Goal: Transaction & Acquisition: Obtain resource

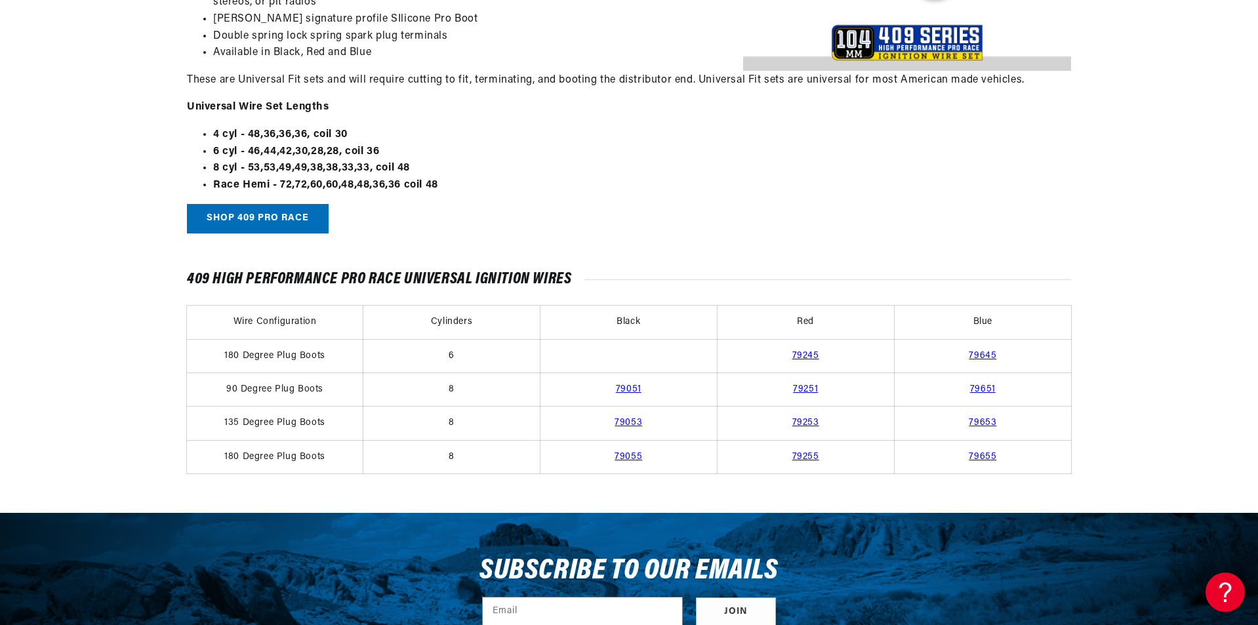
scroll to position [787, 0]
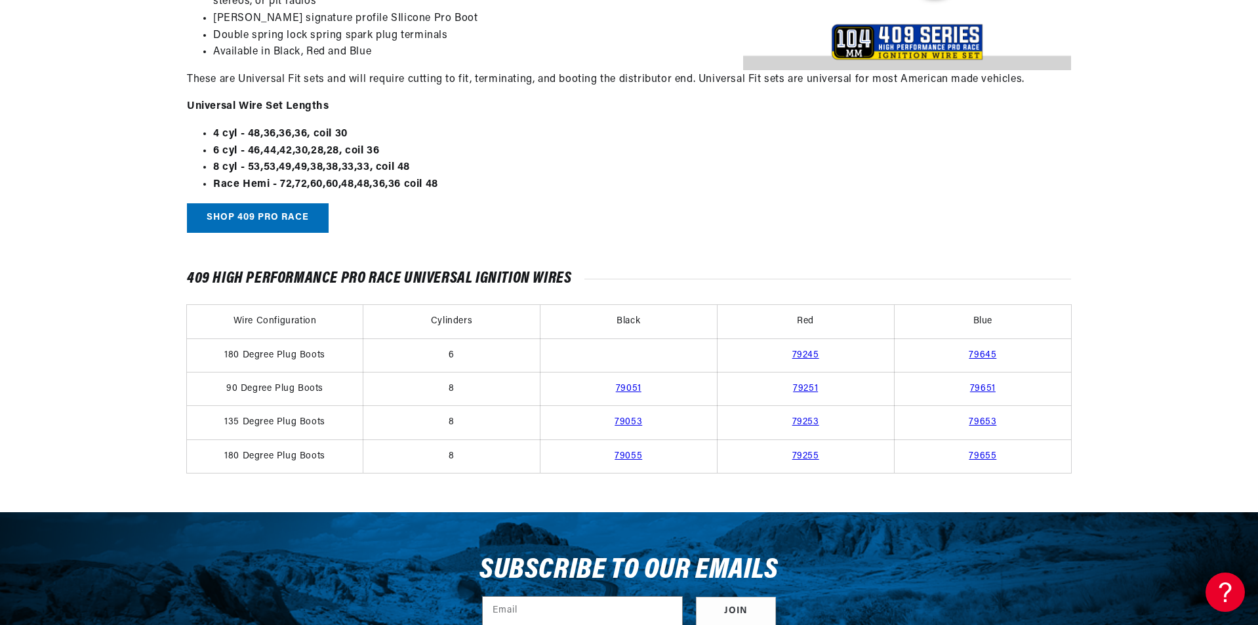
click at [621, 417] on link "79053" at bounding box center [628, 422] width 28 height 10
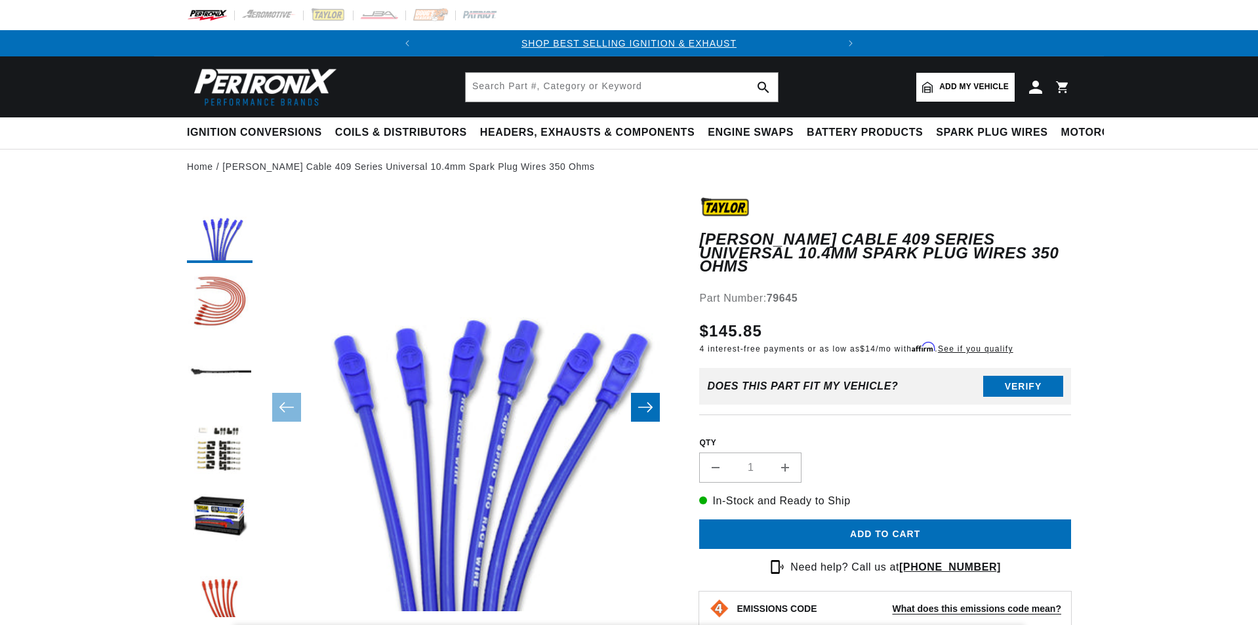
click at [648, 413] on icon "Slide right" at bounding box center [645, 407] width 16 height 13
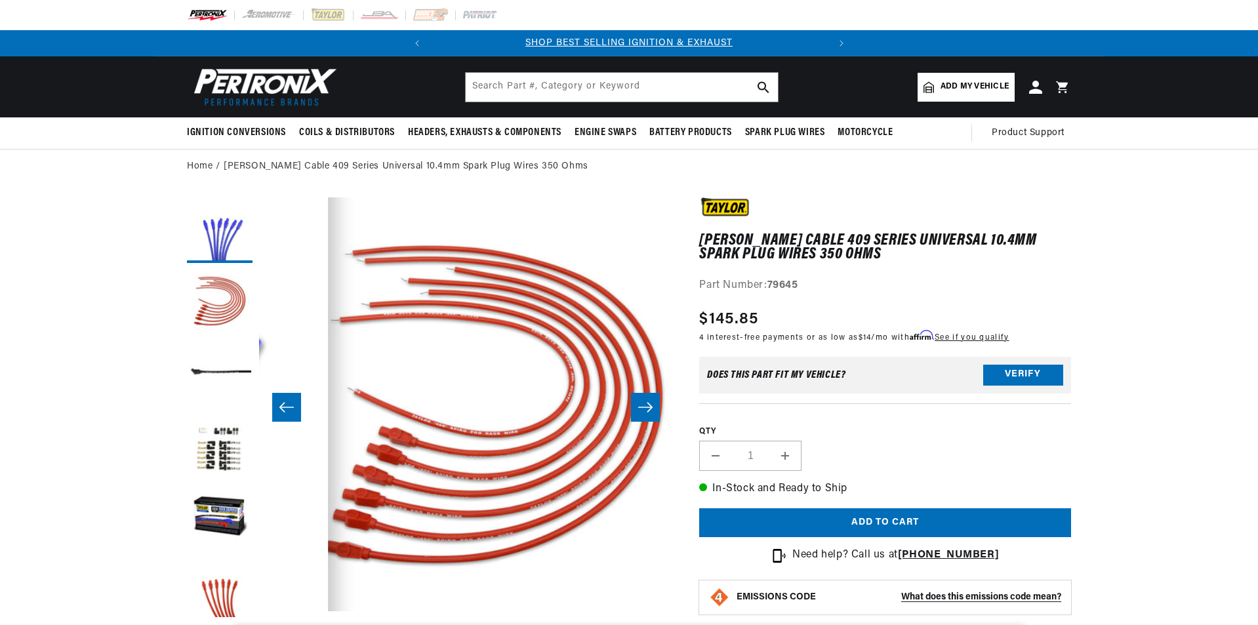
scroll to position [0, 414]
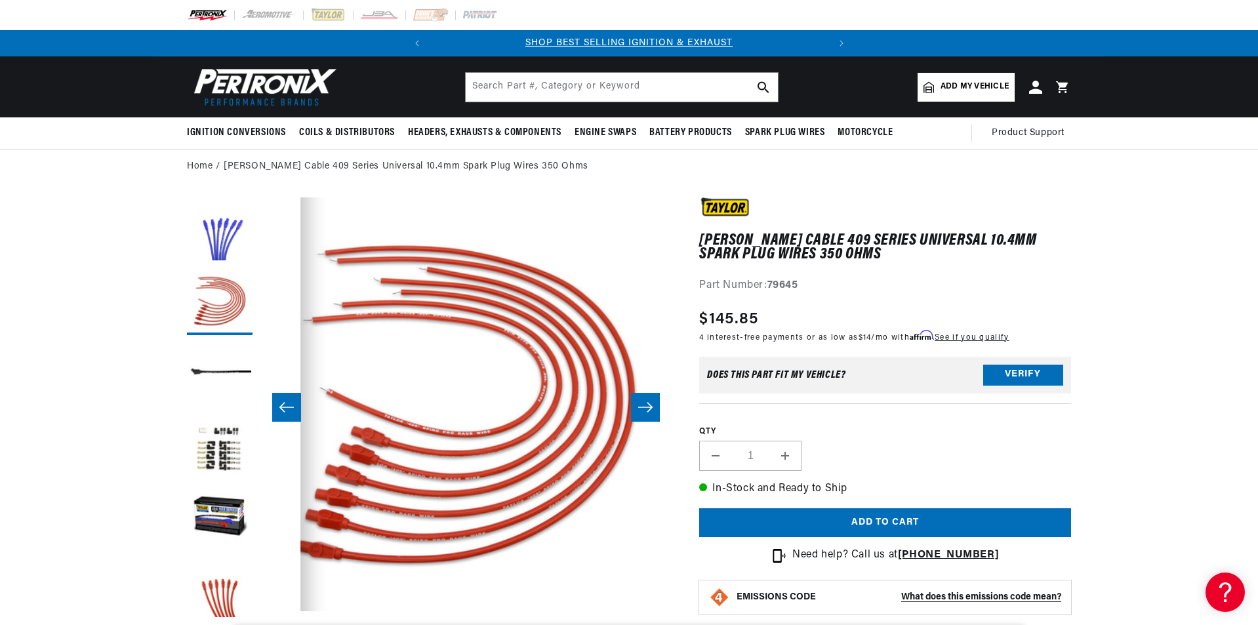
click at [648, 413] on icon "Slide right" at bounding box center [645, 407] width 16 height 13
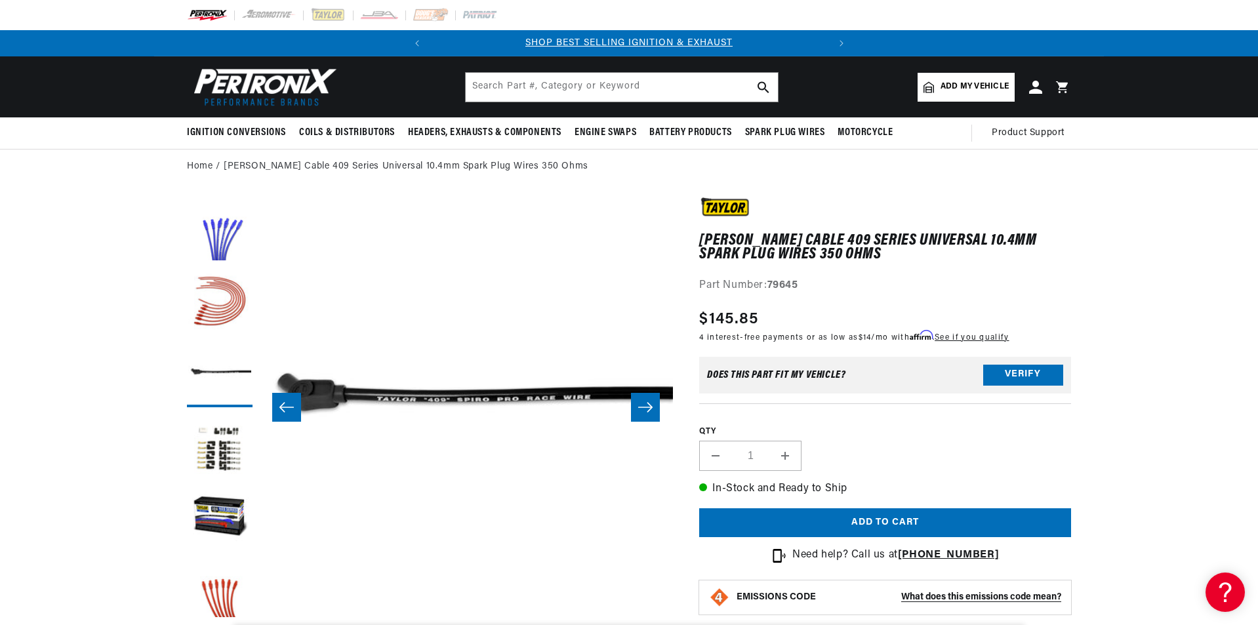
click at [648, 413] on icon "Slide right" at bounding box center [645, 407] width 16 height 13
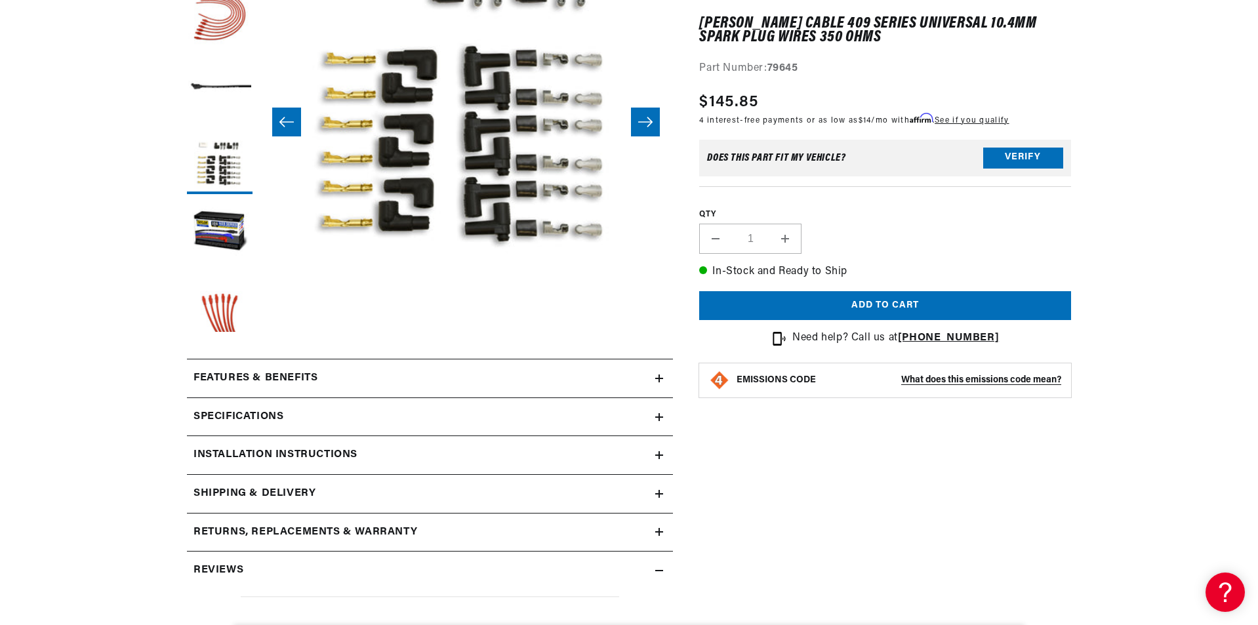
scroll to position [306, 0]
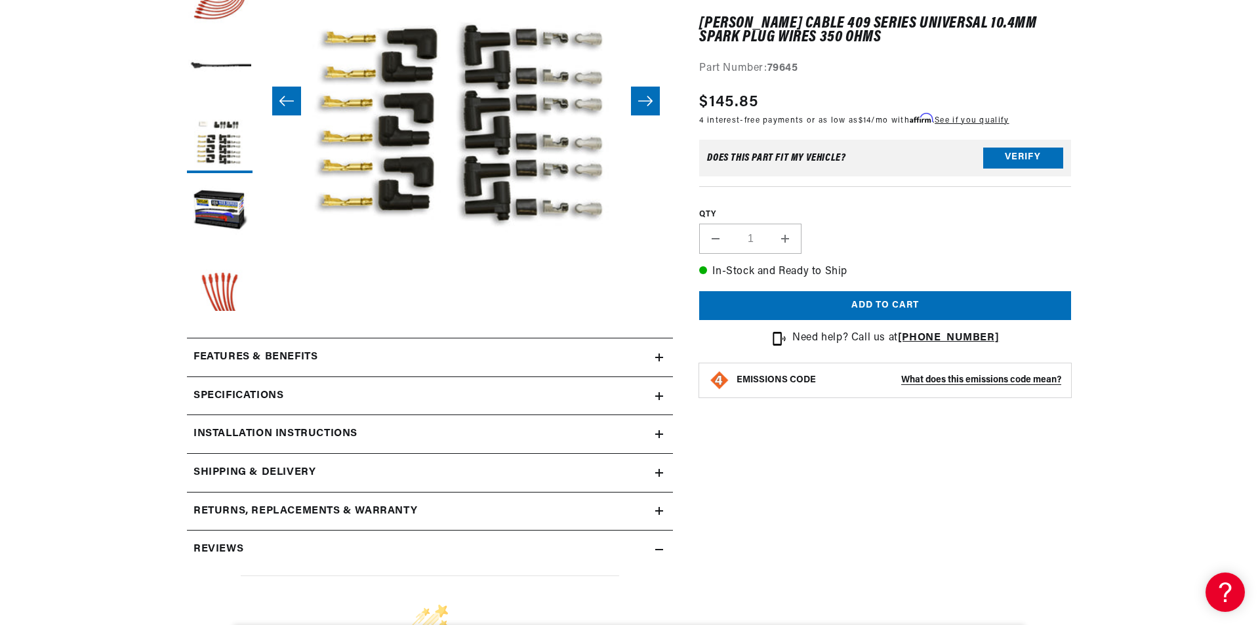
click at [488, 357] on div "Features & Benefits" at bounding box center [421, 357] width 468 height 17
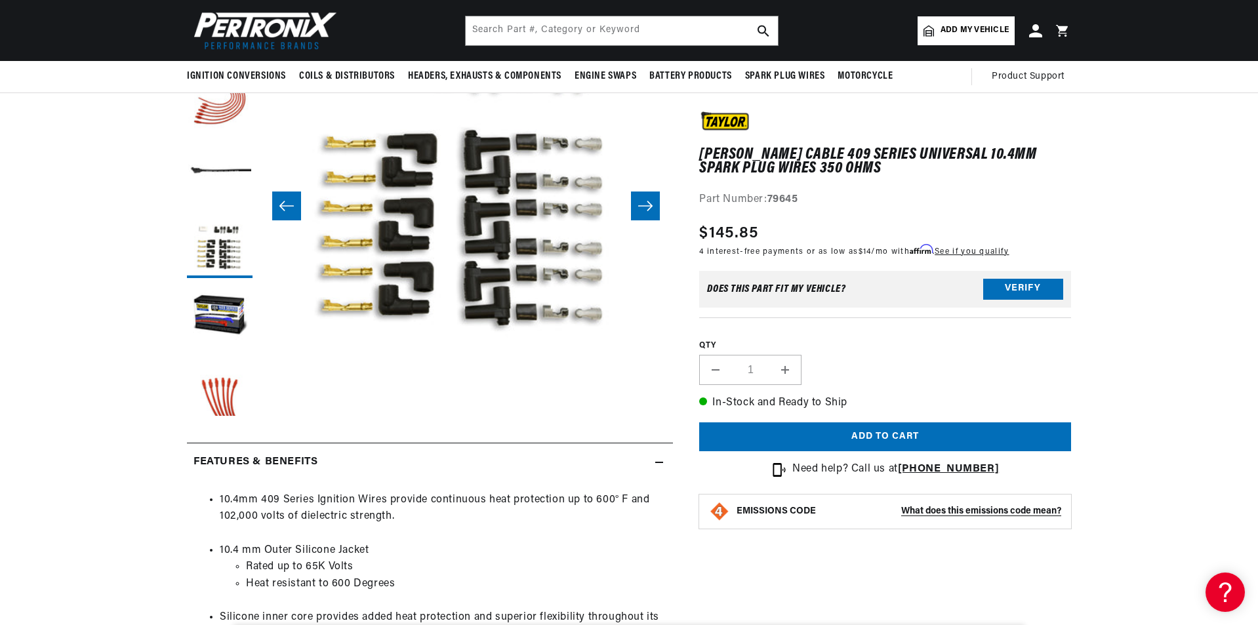
scroll to position [0, 0]
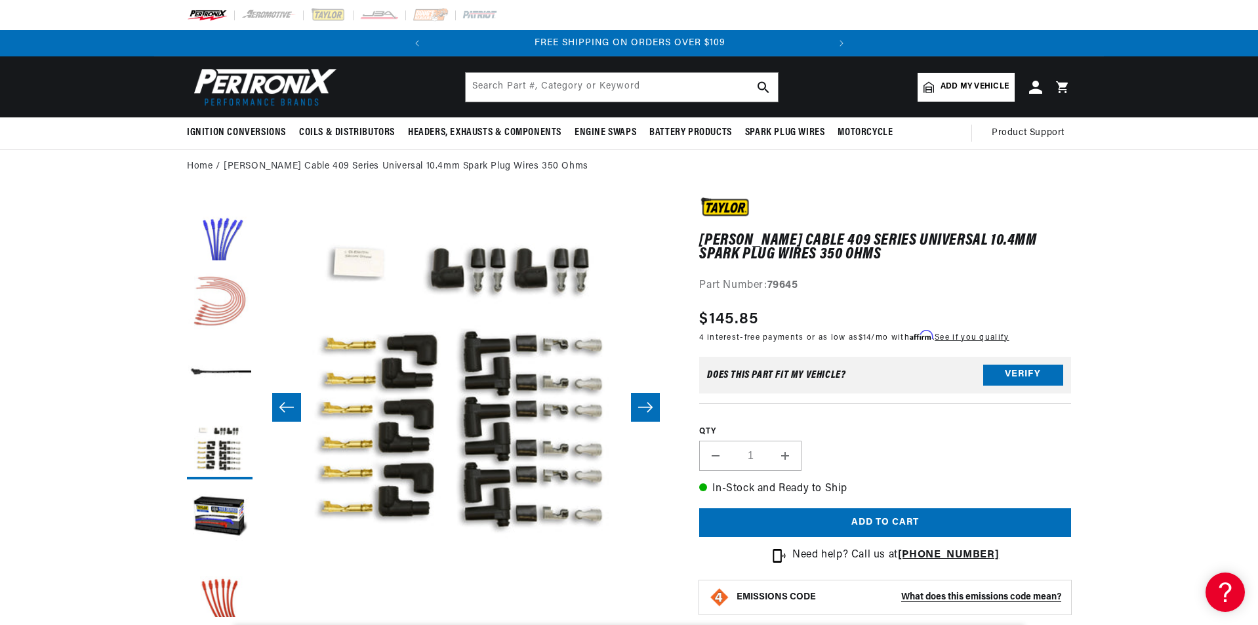
click at [218, 305] on button "Load image 2 in gallery view" at bounding box center [220, 302] width 66 height 66
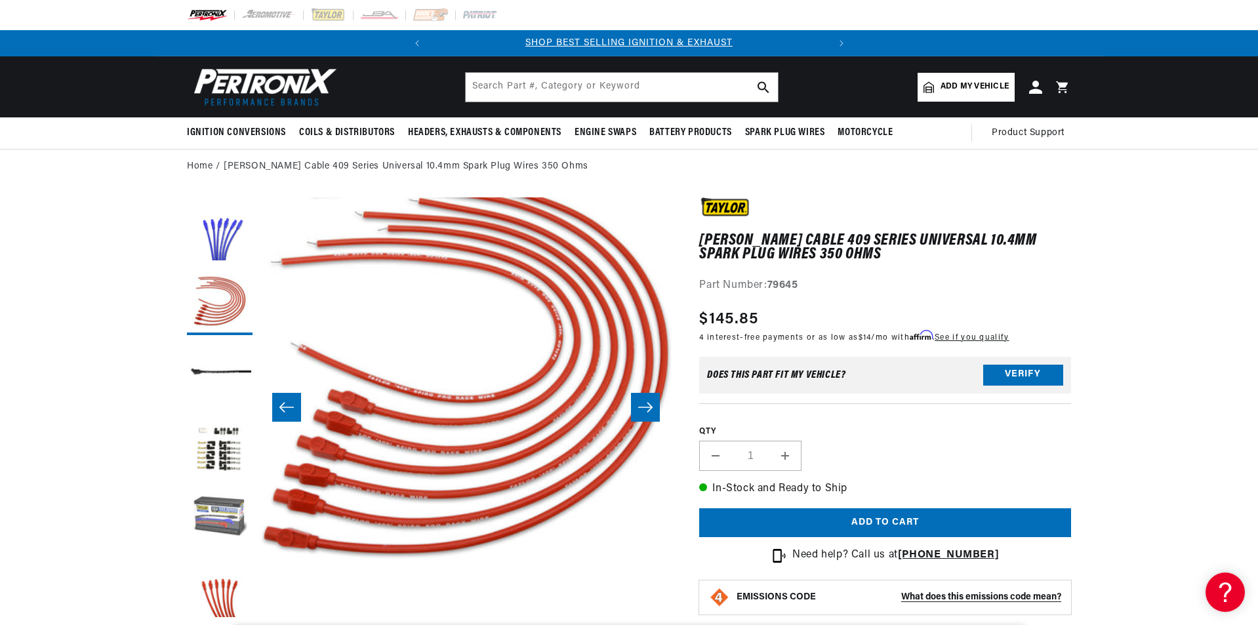
click at [223, 509] on button "Load image 5 in gallery view" at bounding box center [220, 519] width 66 height 66
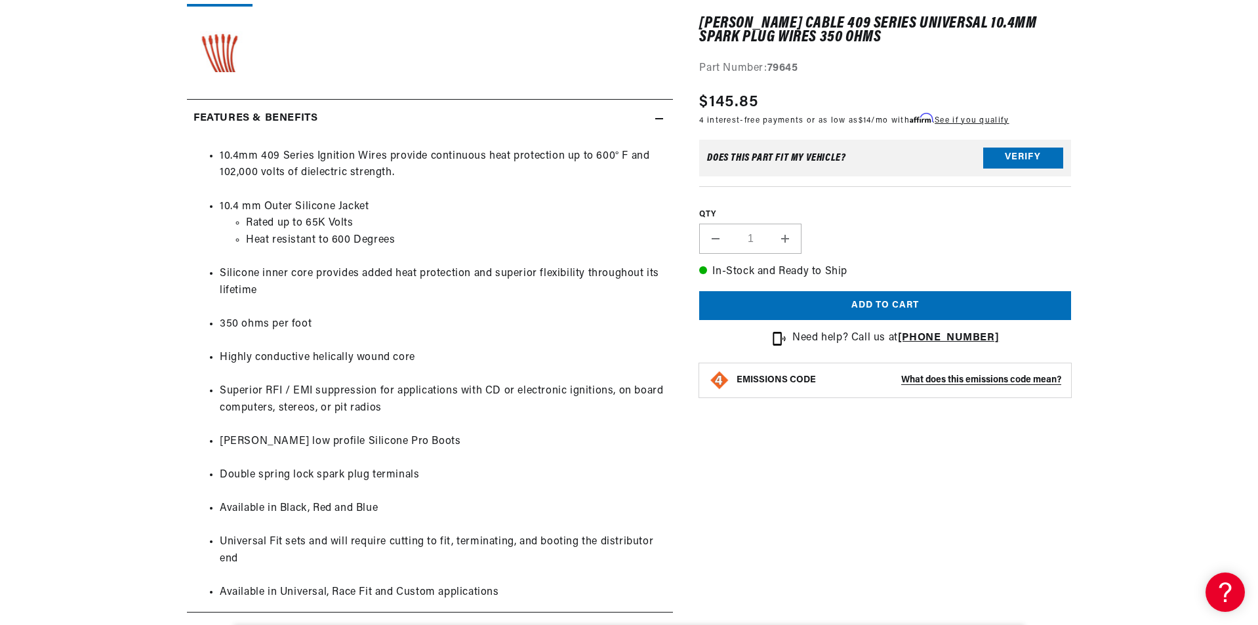
scroll to position [743, 0]
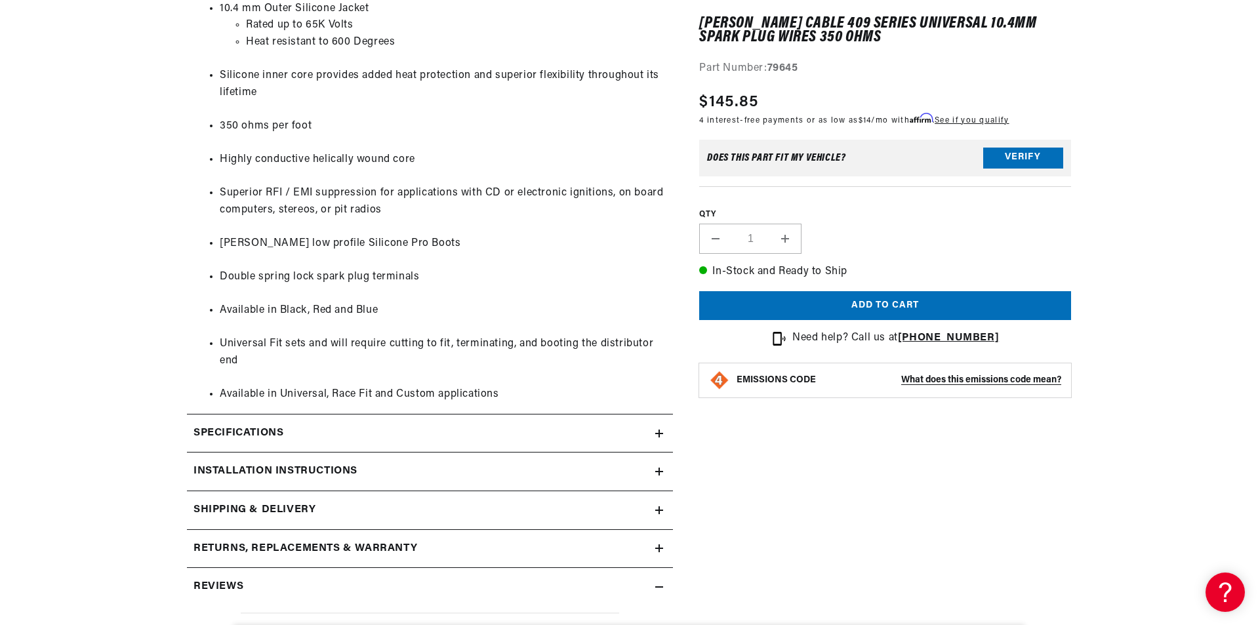
click at [402, 423] on summary "Specifications" at bounding box center [430, 433] width 486 height 38
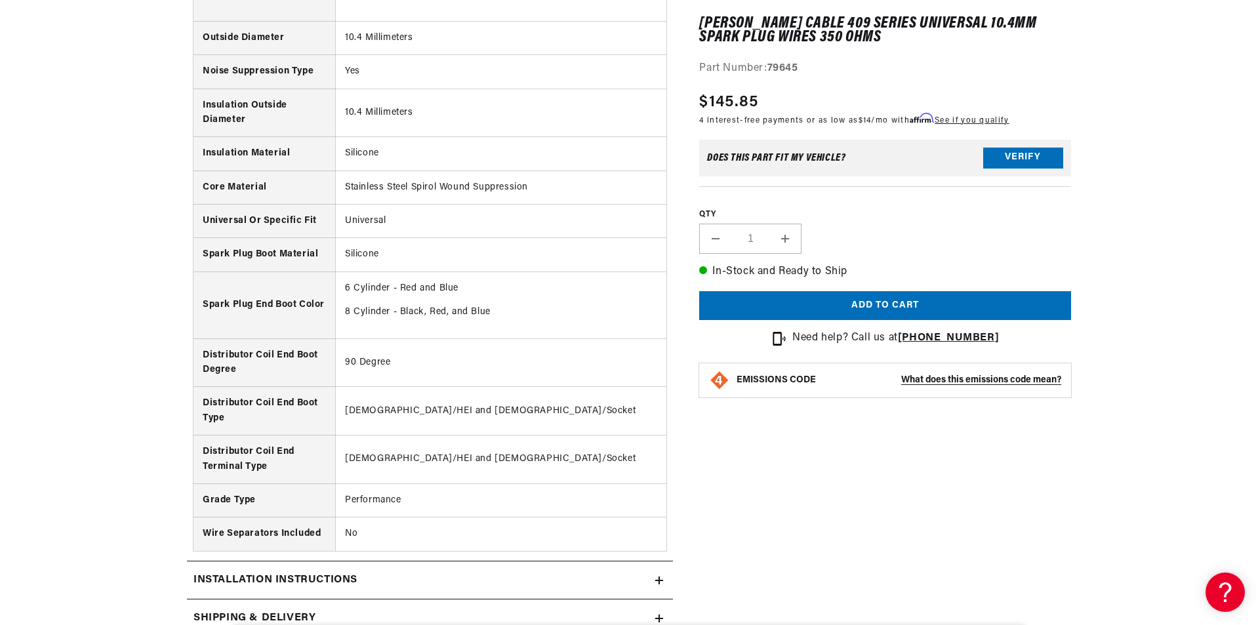
scroll to position [1399, 0]
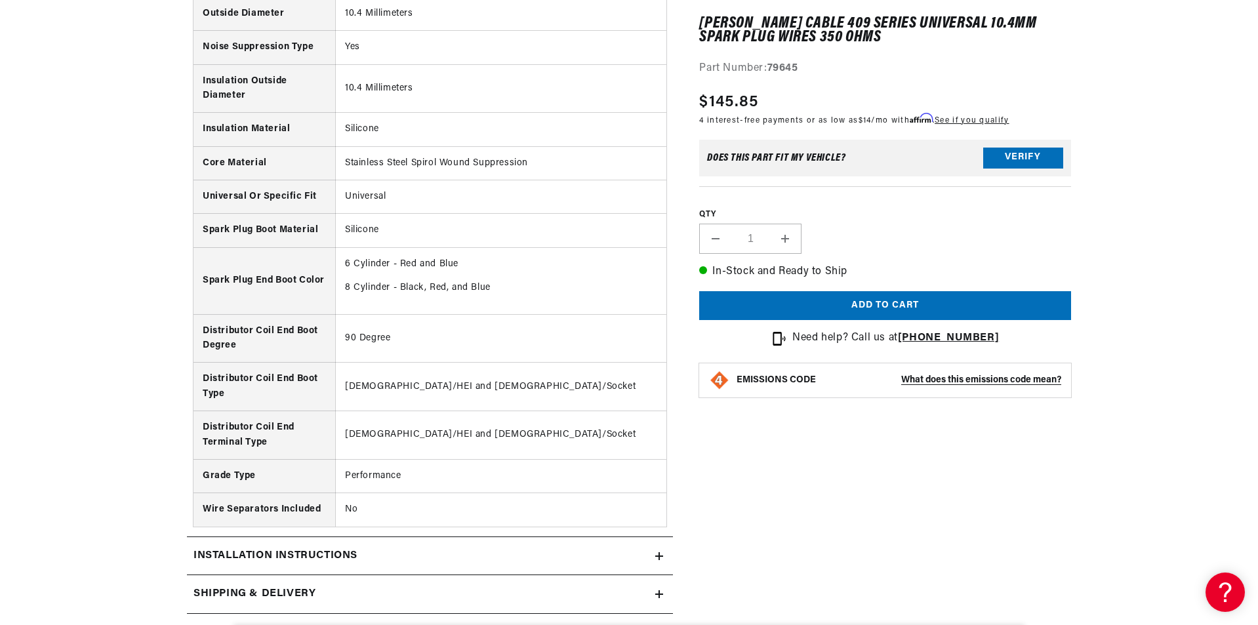
click at [431, 548] on div "Installation instructions" at bounding box center [421, 556] width 468 height 17
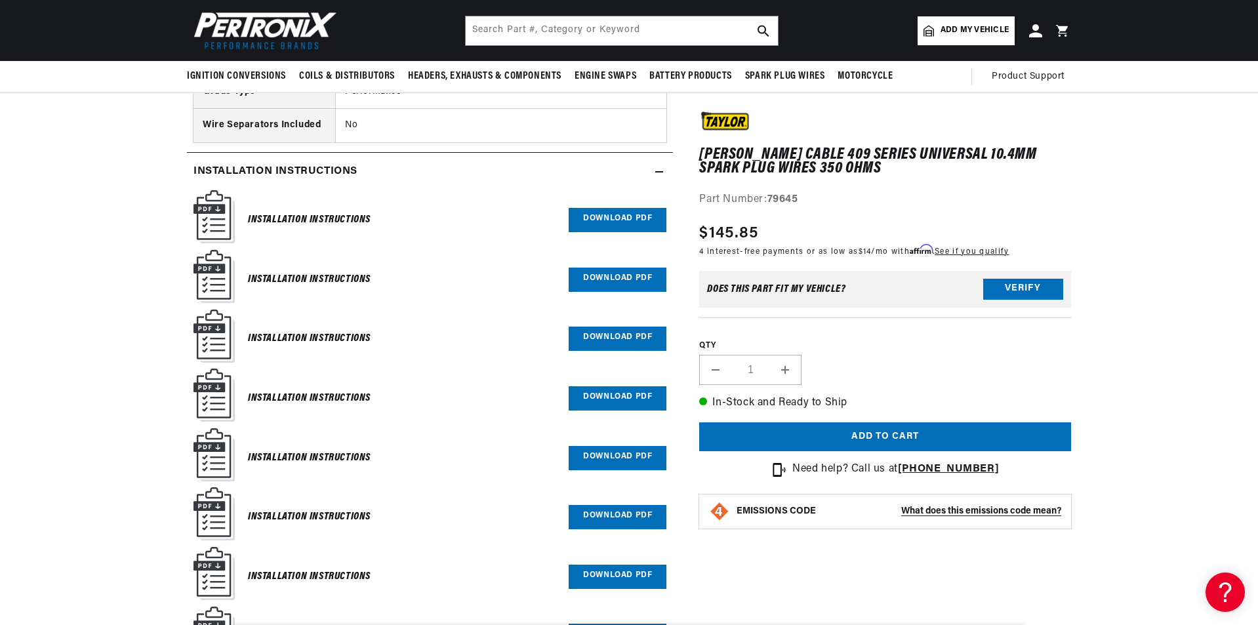
scroll to position [1749, 0]
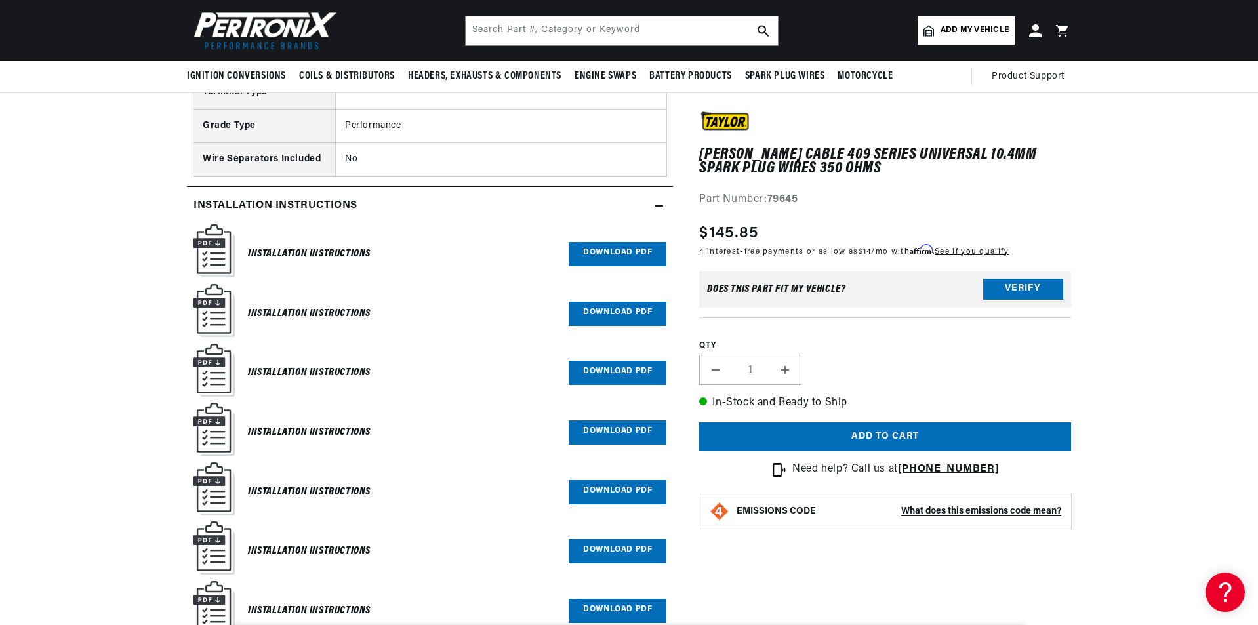
click at [613, 242] on link "Download PDF" at bounding box center [617, 254] width 98 height 24
